Goal: Use online tool/utility: Utilize a website feature to perform a specific function

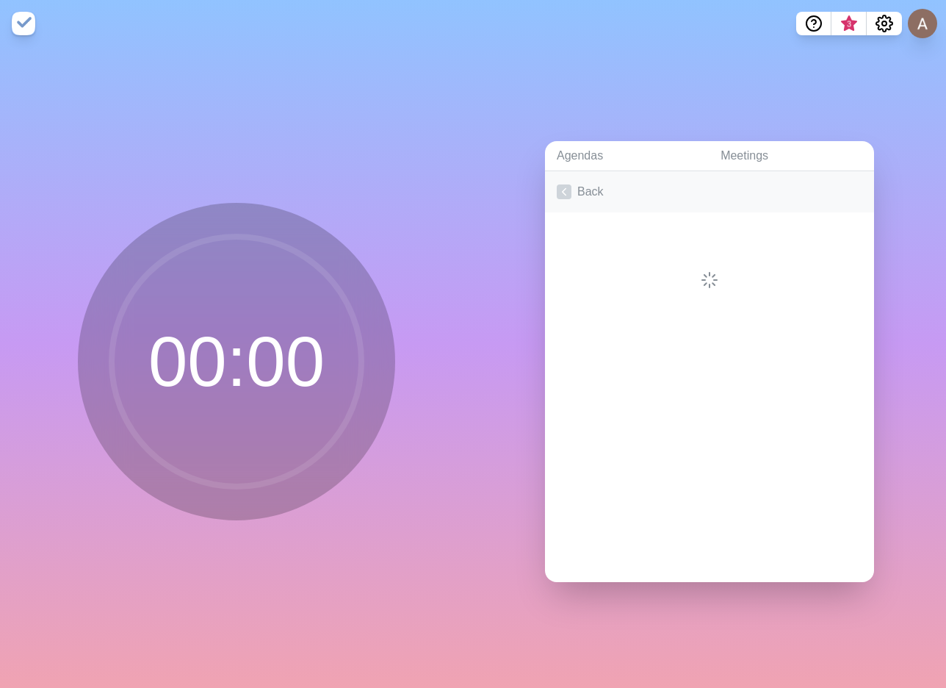
click at [557, 184] on icon at bounding box center [564, 191] width 15 height 15
click at [890, 24] on icon "Settings" at bounding box center [885, 24] width 18 height 18
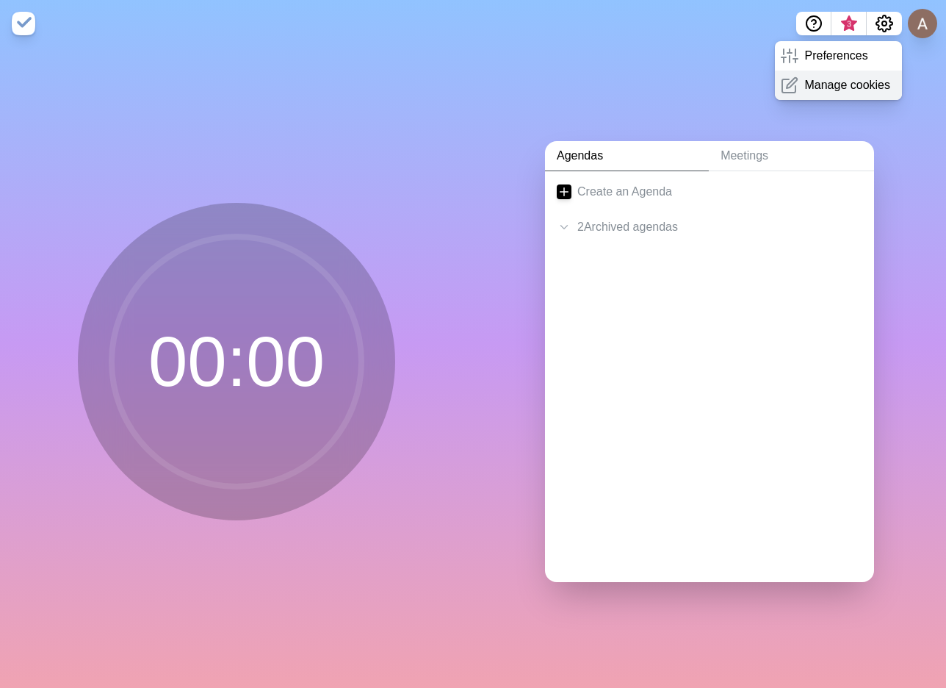
click at [846, 80] on p "Manage cookies" at bounding box center [847, 85] width 86 height 18
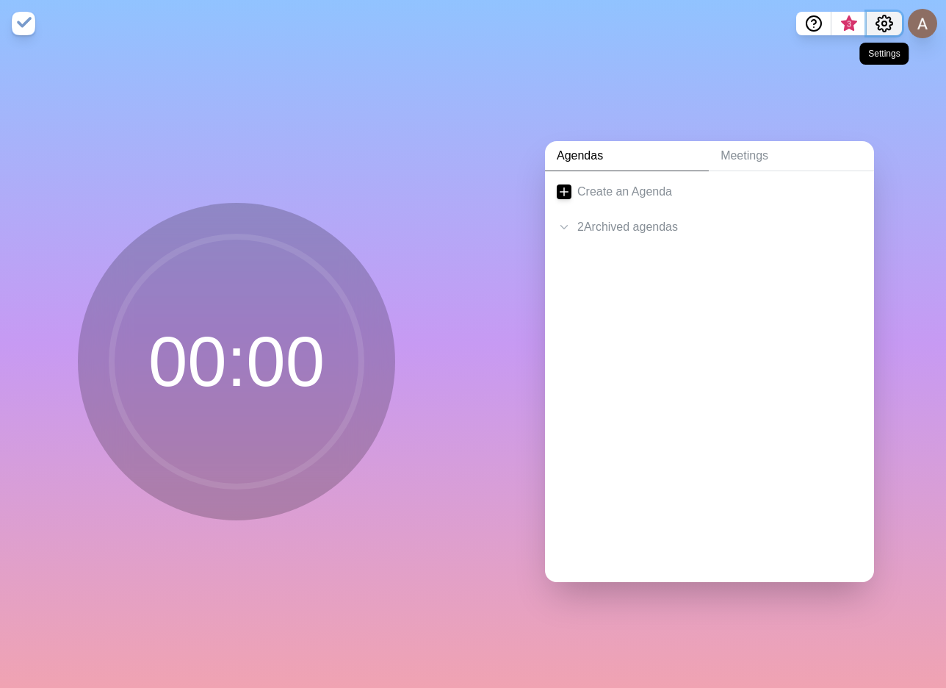
click at [886, 21] on icon "Settings" at bounding box center [885, 24] width 18 height 18
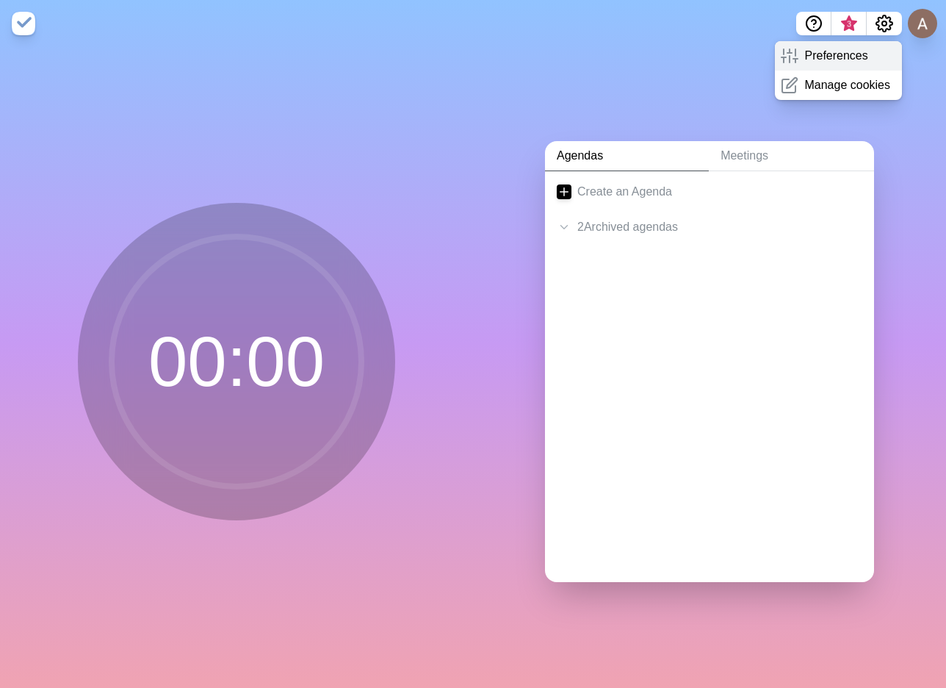
click at [843, 51] on p "Preferences" at bounding box center [835, 56] width 63 height 18
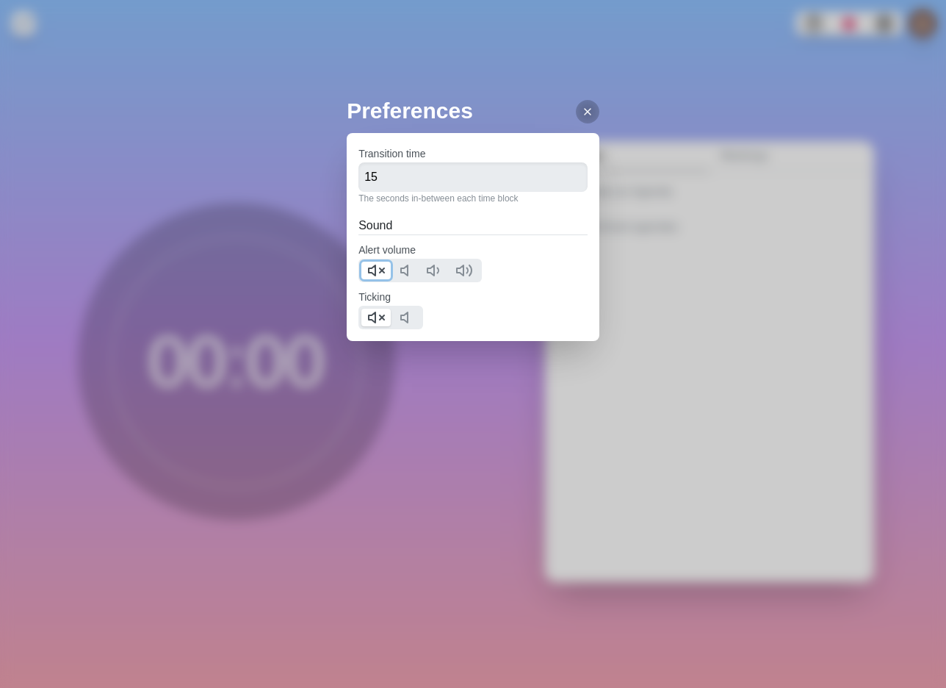
click at [372, 264] on icon at bounding box center [376, 271] width 18 height 18
click at [372, 317] on icon at bounding box center [376, 318] width 18 height 18
click at [577, 118] on div at bounding box center [588, 112] width 24 height 24
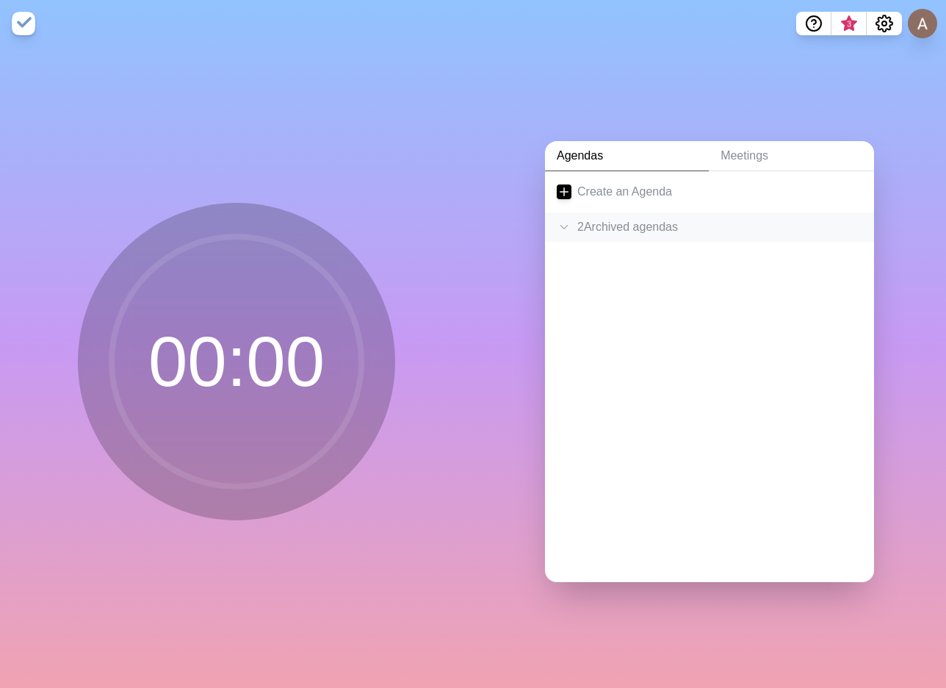
click at [557, 224] on icon at bounding box center [564, 227] width 15 height 15
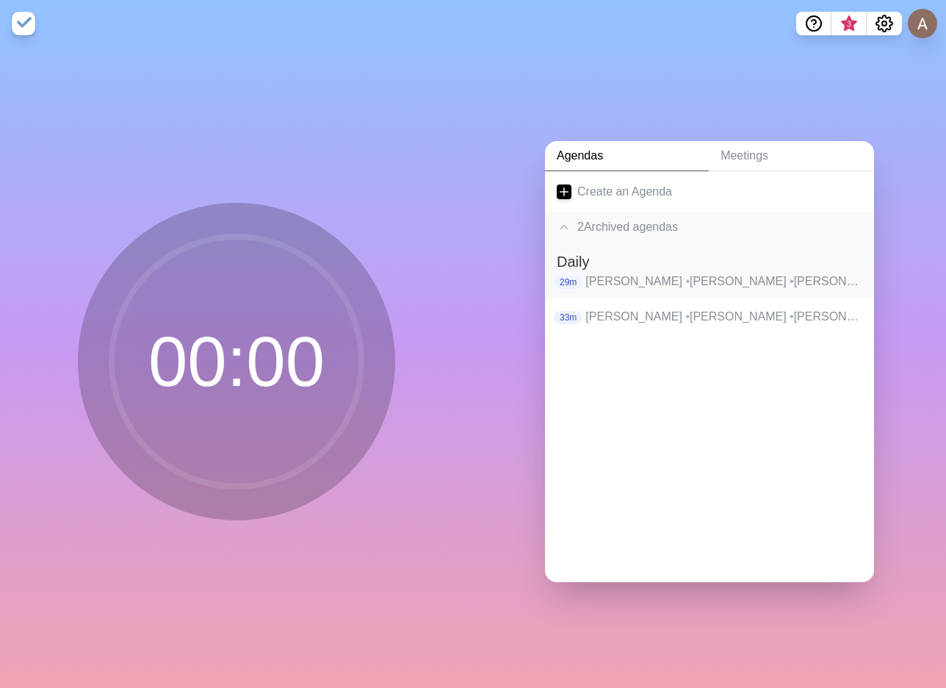
click at [624, 273] on p "[PERSON_NAME] • [PERSON_NAME] [PERSON_NAME] • [PERSON_NAME] • [PERSON_NAME] • […" at bounding box center [724, 282] width 277 height 18
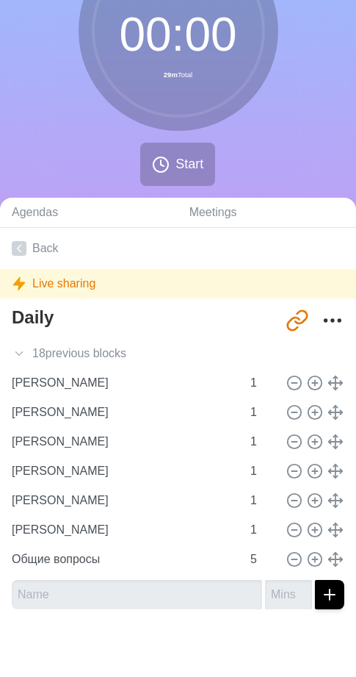
scroll to position [118, 0]
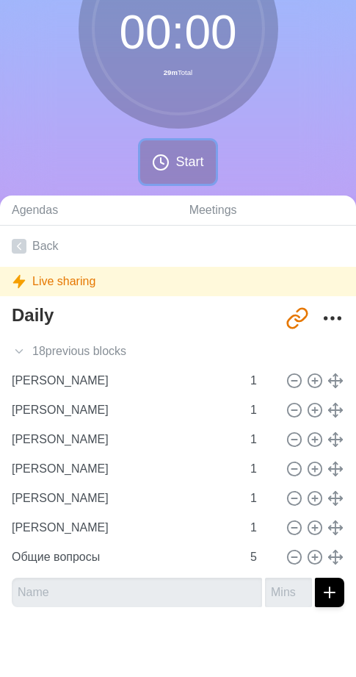
click at [176, 157] on span "Start" at bounding box center [190, 162] width 28 height 20
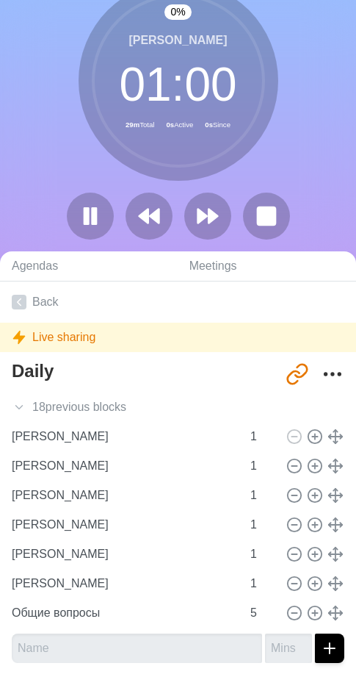
scroll to position [0, 0]
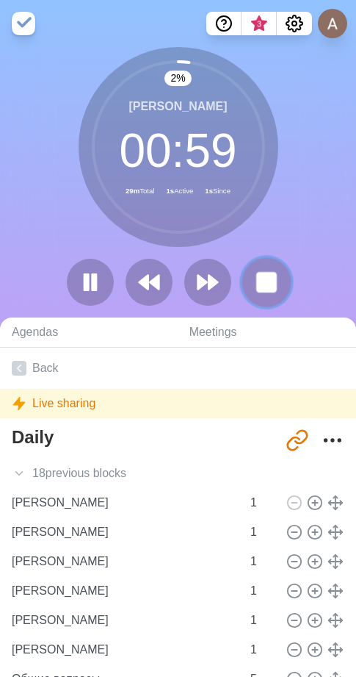
click at [264, 281] on rect at bounding box center [266, 282] width 18 height 18
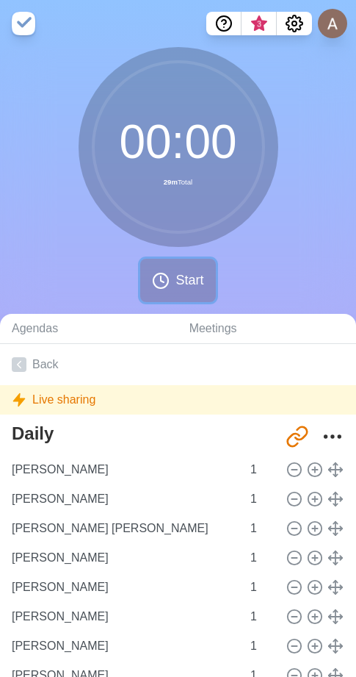
click at [182, 275] on span "Start" at bounding box center [190, 280] width 28 height 20
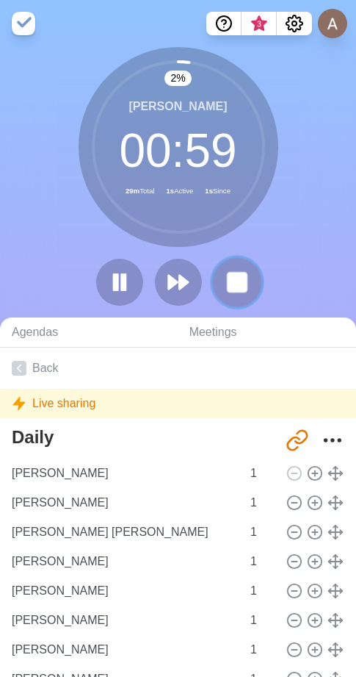
click at [231, 277] on rect at bounding box center [237, 282] width 18 height 18
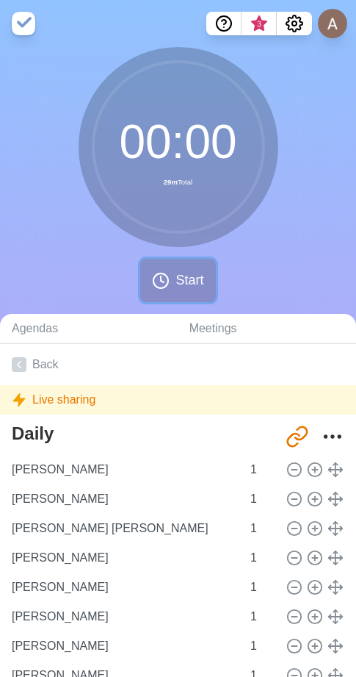
click at [171, 279] on button "Start" at bounding box center [177, 280] width 75 height 43
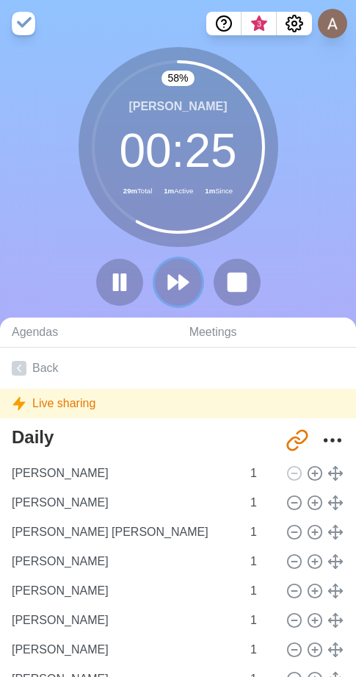
click at [171, 279] on polygon at bounding box center [172, 282] width 9 height 14
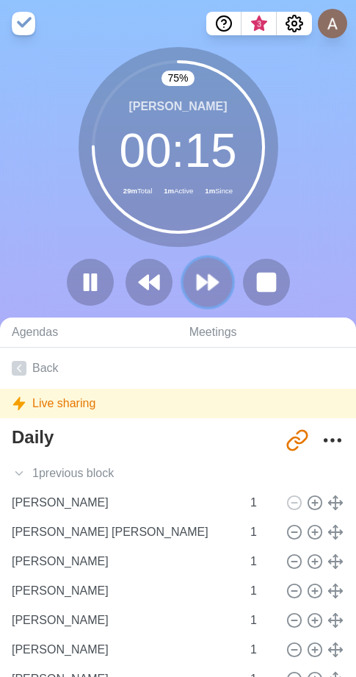
click at [216, 285] on polygon at bounding box center [214, 282] width 10 height 15
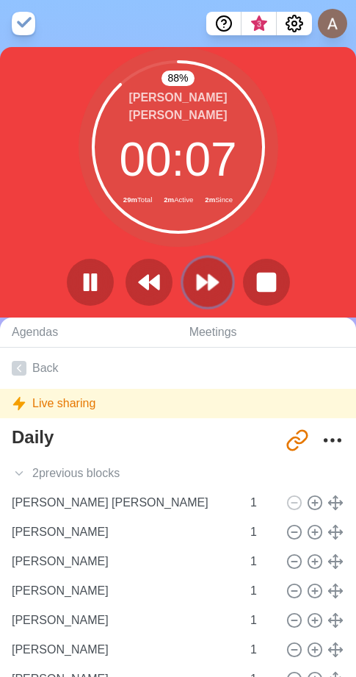
click at [216, 270] on icon at bounding box center [207, 282] width 25 height 25
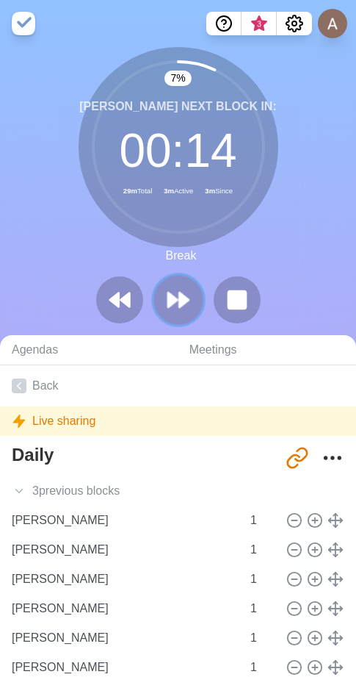
click at [190, 297] on icon at bounding box center [178, 299] width 25 height 25
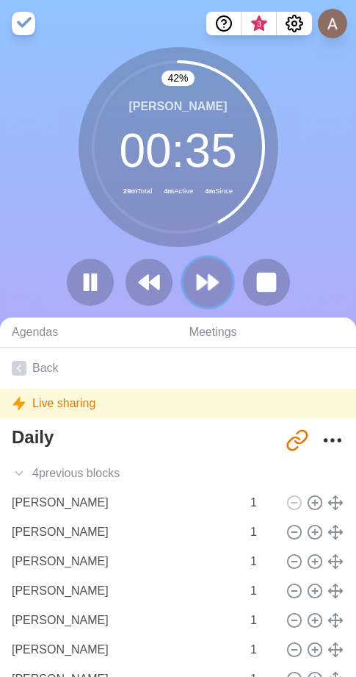
click at [216, 274] on icon at bounding box center [207, 282] width 25 height 25
click at [222, 273] on button at bounding box center [207, 281] width 49 height 49
click at [217, 278] on icon at bounding box center [207, 282] width 25 height 25
click at [205, 271] on icon at bounding box center [207, 282] width 25 height 25
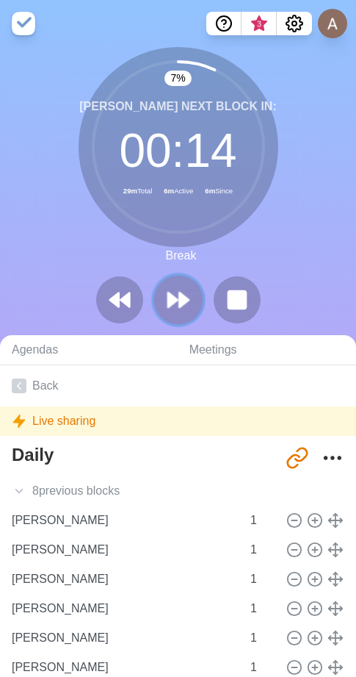
click at [173, 294] on icon at bounding box center [178, 299] width 25 height 25
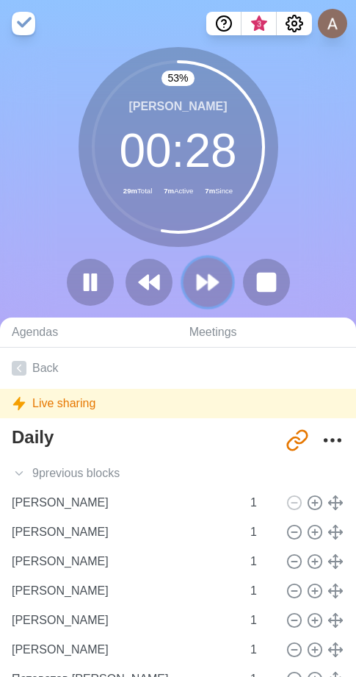
click at [210, 281] on polygon at bounding box center [214, 282] width 10 height 15
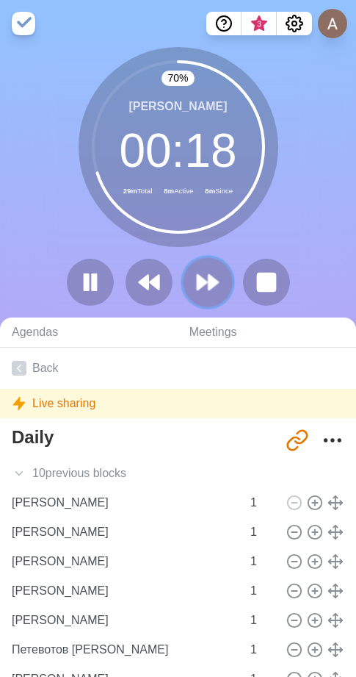
click at [218, 281] on polygon at bounding box center [214, 282] width 10 height 15
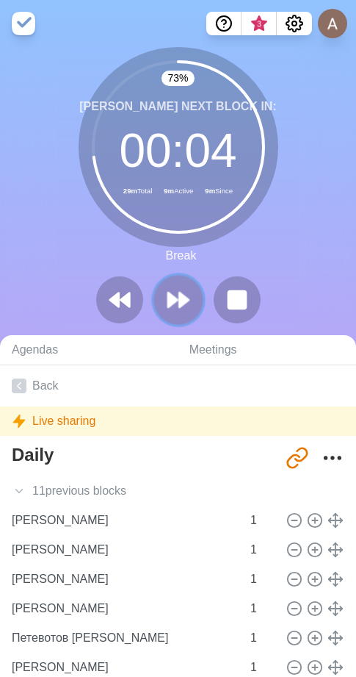
click at [185, 289] on icon at bounding box center [178, 299] width 25 height 25
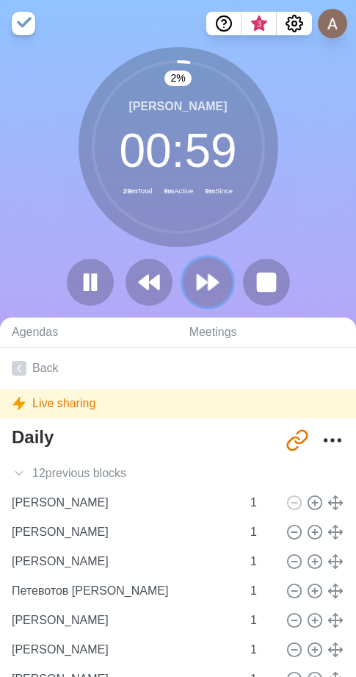
click at [195, 280] on button at bounding box center [207, 281] width 49 height 49
click at [202, 283] on polygon at bounding box center [203, 282] width 10 height 15
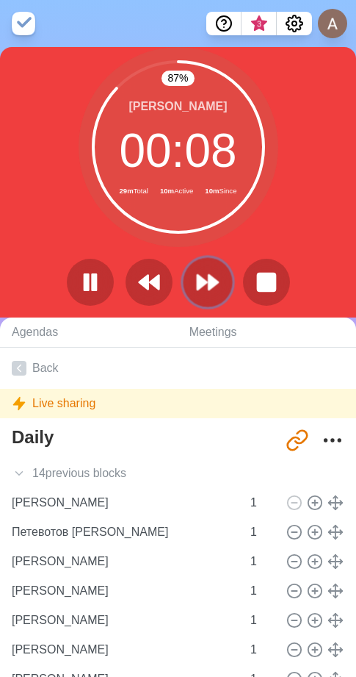
click at [206, 270] on icon at bounding box center [207, 282] width 25 height 25
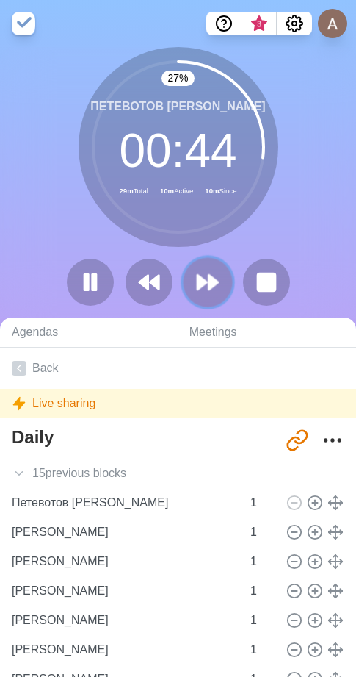
click at [209, 284] on polygon at bounding box center [214, 282] width 10 height 15
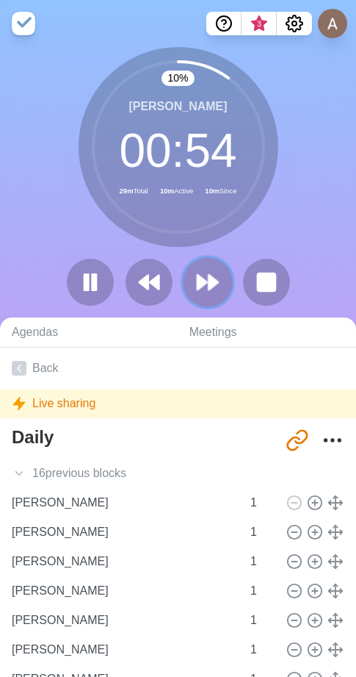
click at [216, 277] on icon at bounding box center [207, 282] width 25 height 25
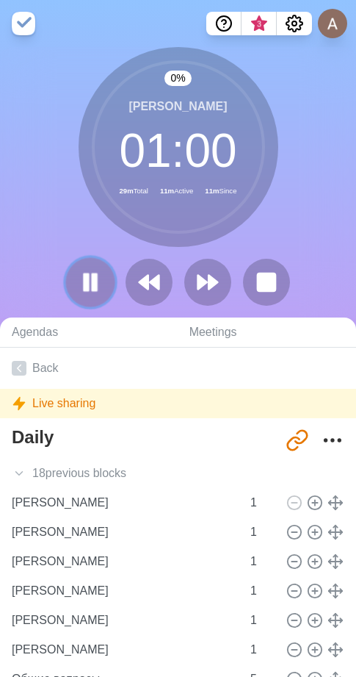
click at [103, 289] on button at bounding box center [89, 281] width 49 height 49
click at [205, 269] on button at bounding box center [207, 281] width 49 height 49
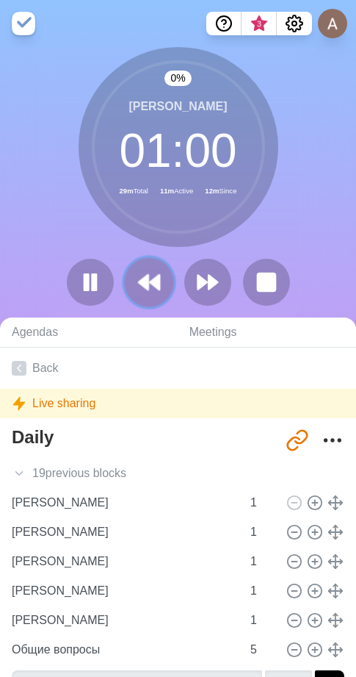
click at [145, 281] on polygon at bounding box center [144, 282] width 10 height 15
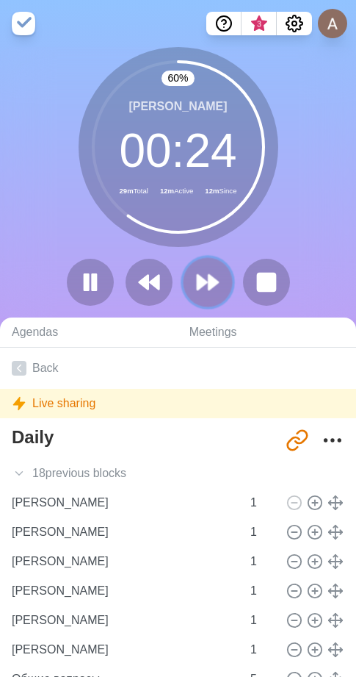
click at [223, 278] on button at bounding box center [207, 281] width 49 height 49
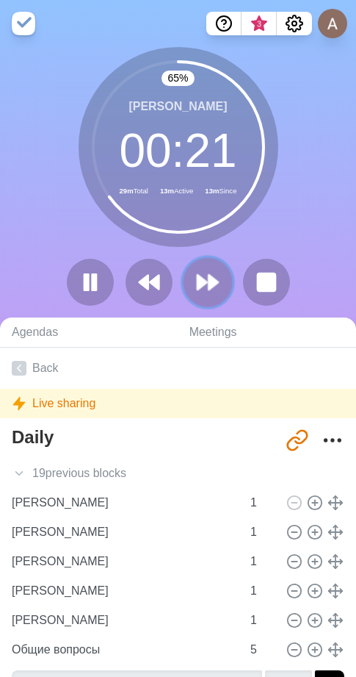
click at [196, 274] on icon at bounding box center [207, 282] width 25 height 25
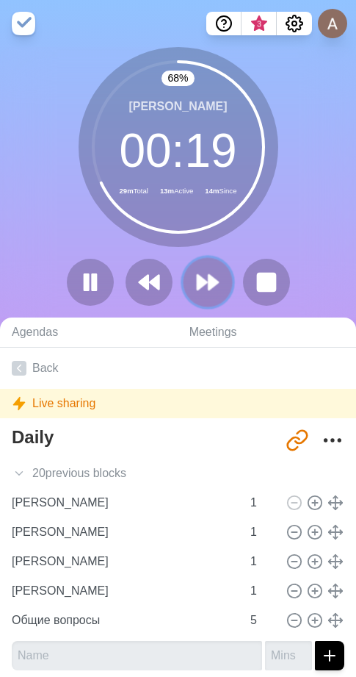
click at [198, 277] on polygon at bounding box center [203, 282] width 10 height 15
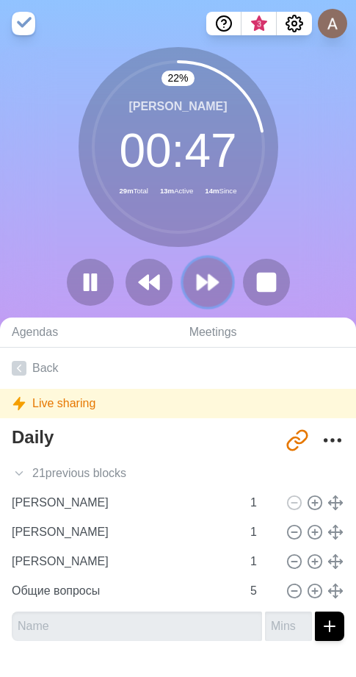
click at [206, 296] on button at bounding box center [207, 281] width 49 height 49
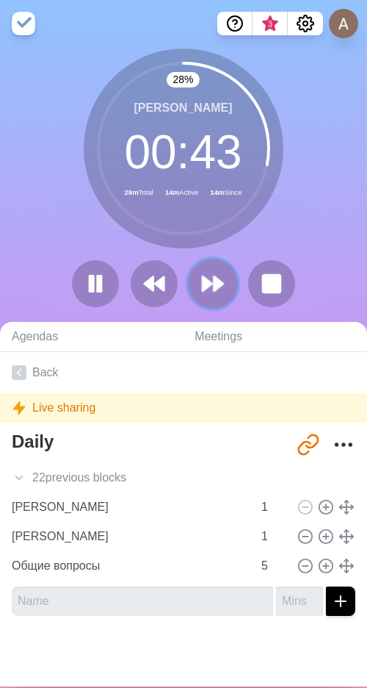
click at [214, 275] on icon at bounding box center [213, 283] width 25 height 25
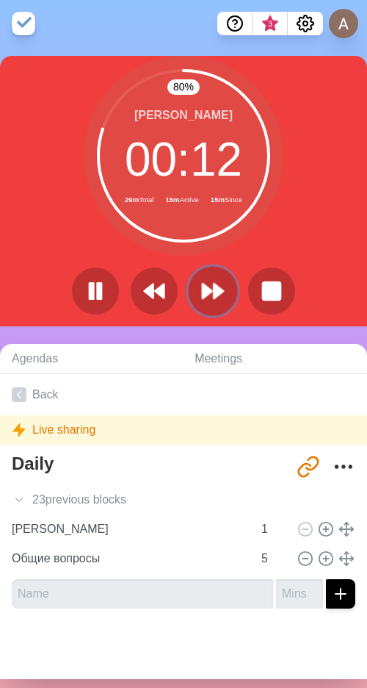
click at [214, 296] on polygon at bounding box center [219, 291] width 10 height 15
